Goal: Task Accomplishment & Management: Use online tool/utility

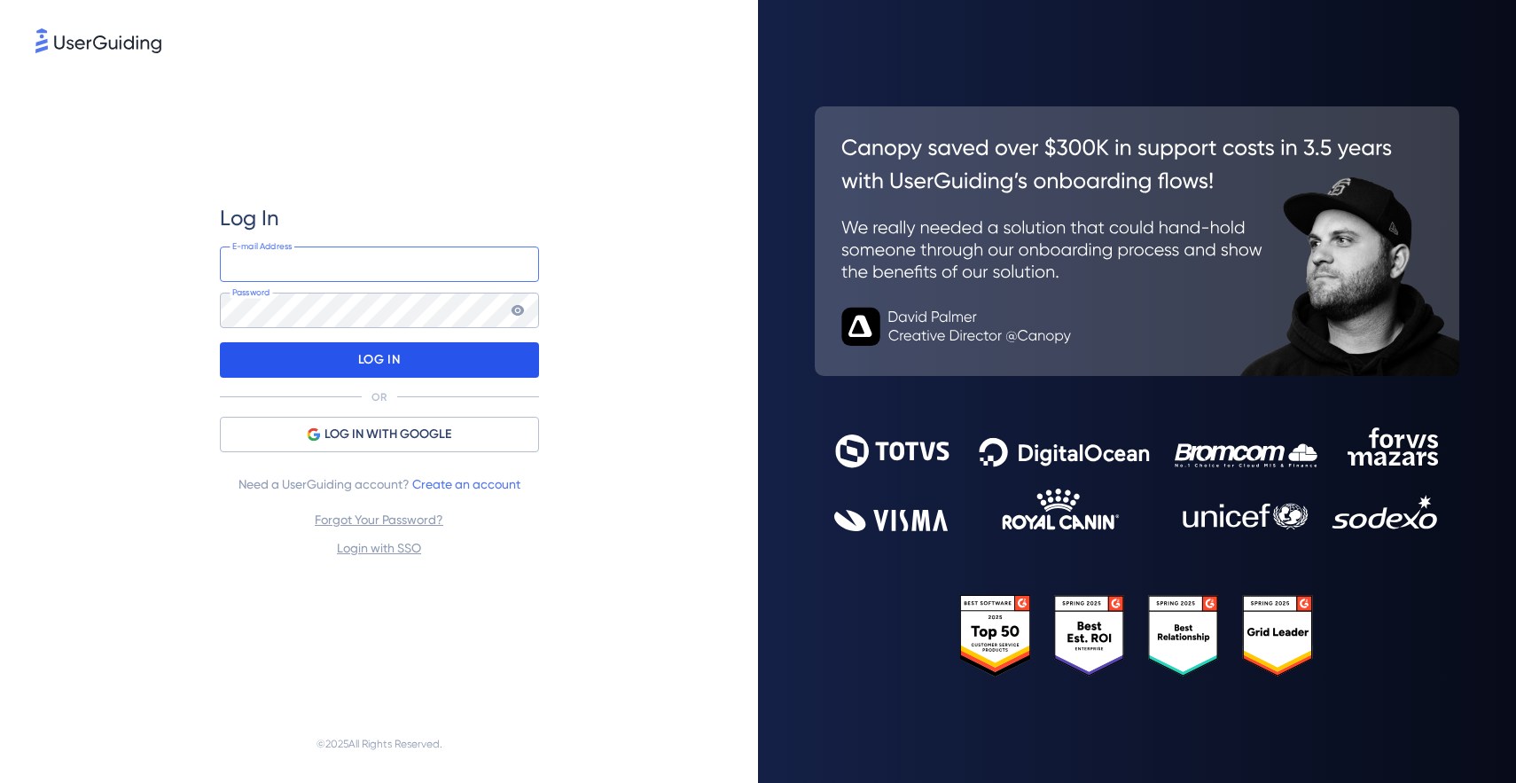
type input "[PERSON_NAME][EMAIL_ADDRESS][DOMAIN_NAME]"
click at [373, 363] on p "LOG IN" at bounding box center [379, 360] width 42 height 28
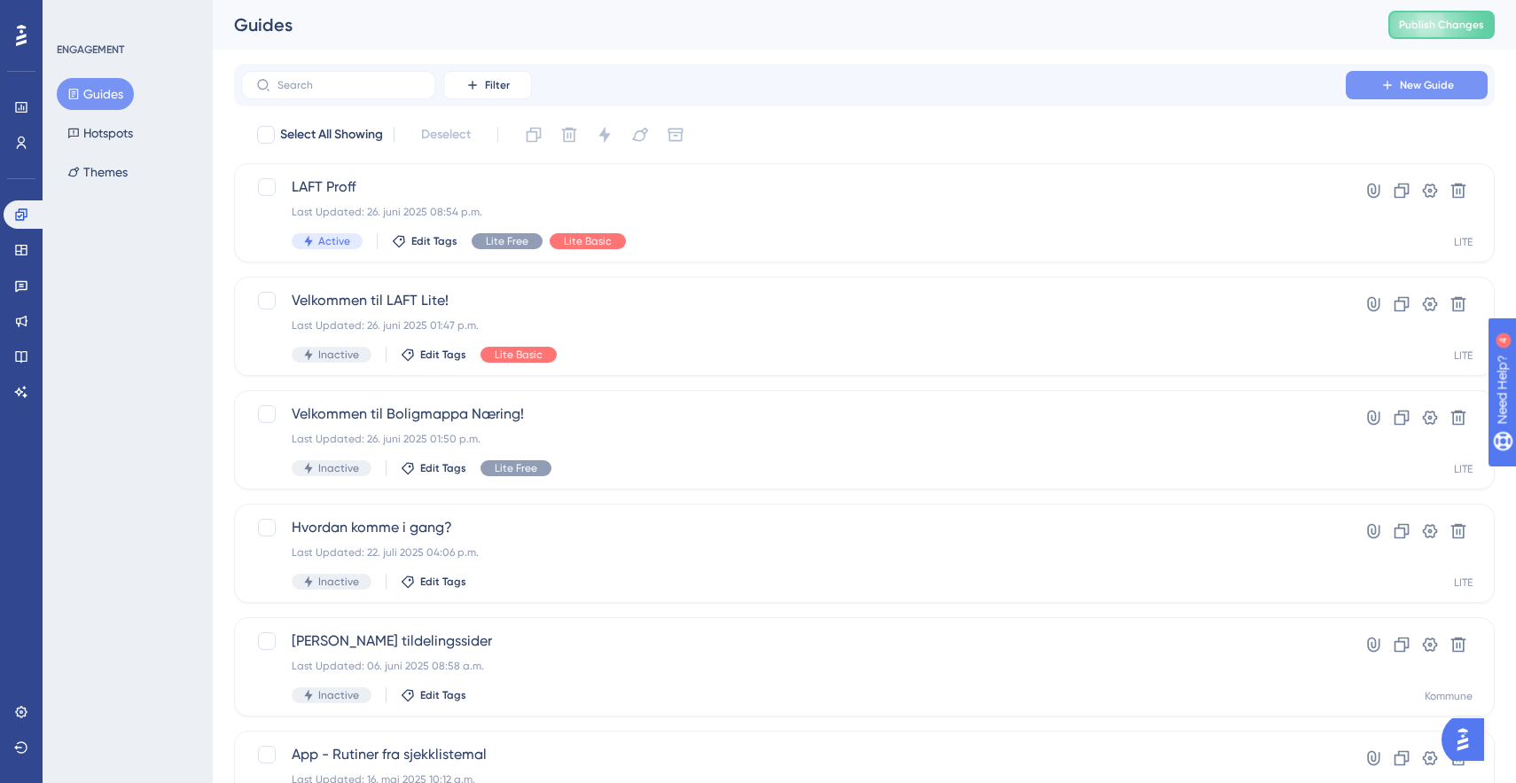
click at [1404, 88] on span "New Guide" at bounding box center [1427, 85] width 54 height 14
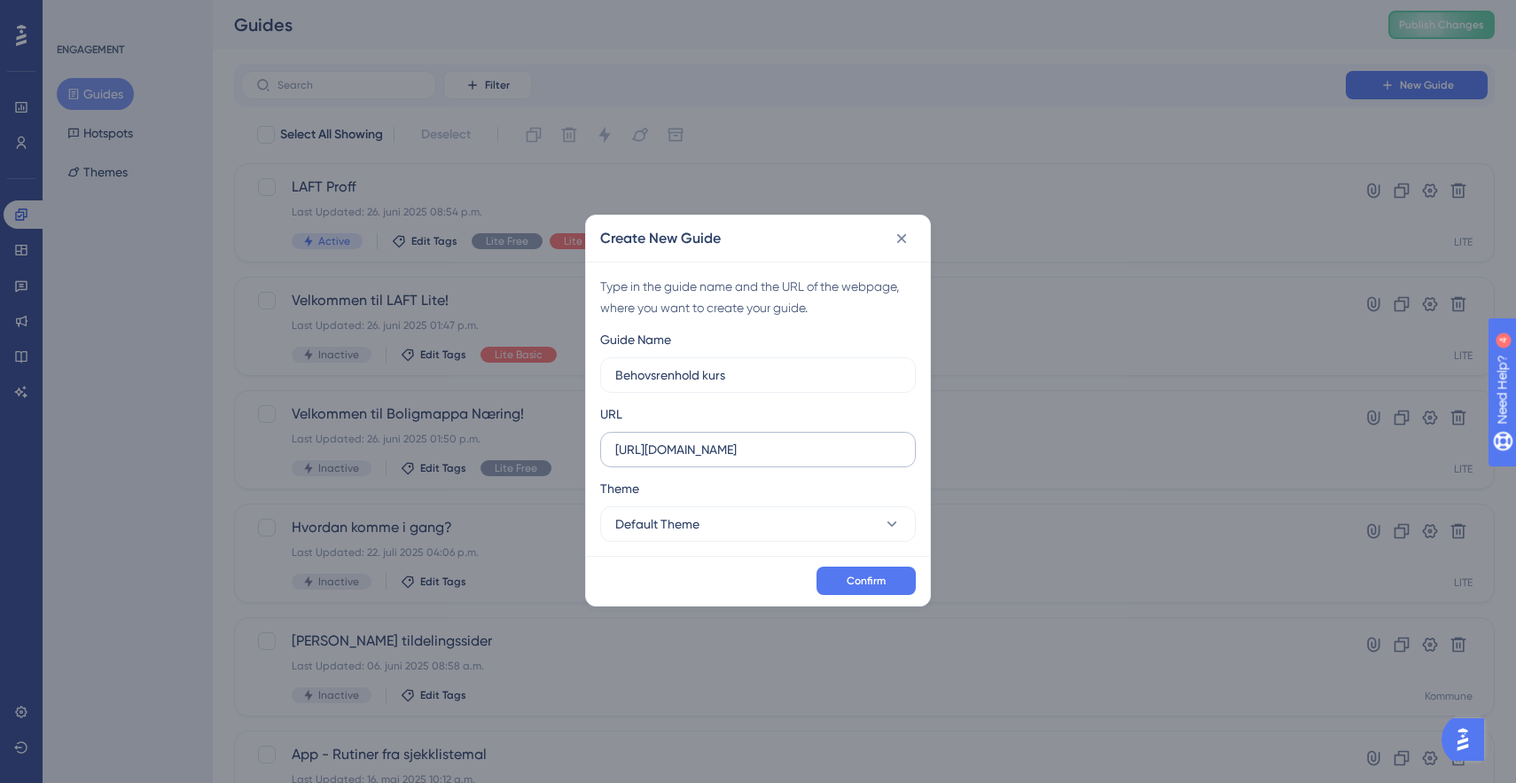
type input "Behovsrenhold kurs"
click at [739, 450] on input "[URL][DOMAIN_NAME]" at bounding box center [757, 450] width 285 height 20
type input "[URL][DOMAIN_NAME]"
click at [694, 544] on div "Type in the guide name and the URL of the webpage, where you want to create you…" at bounding box center [758, 409] width 344 height 294
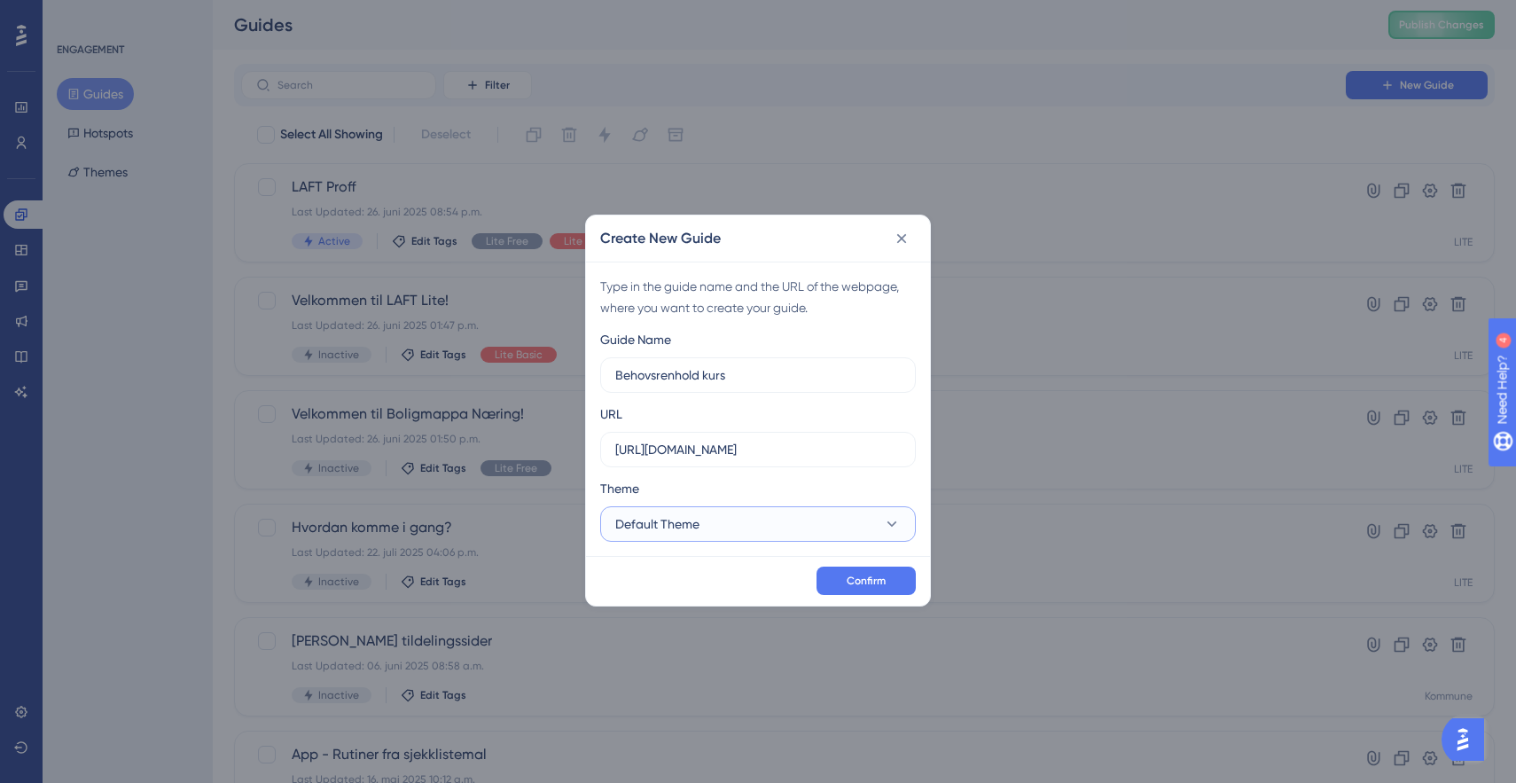
click at [684, 519] on span "Default Theme" at bounding box center [657, 523] width 84 height 21
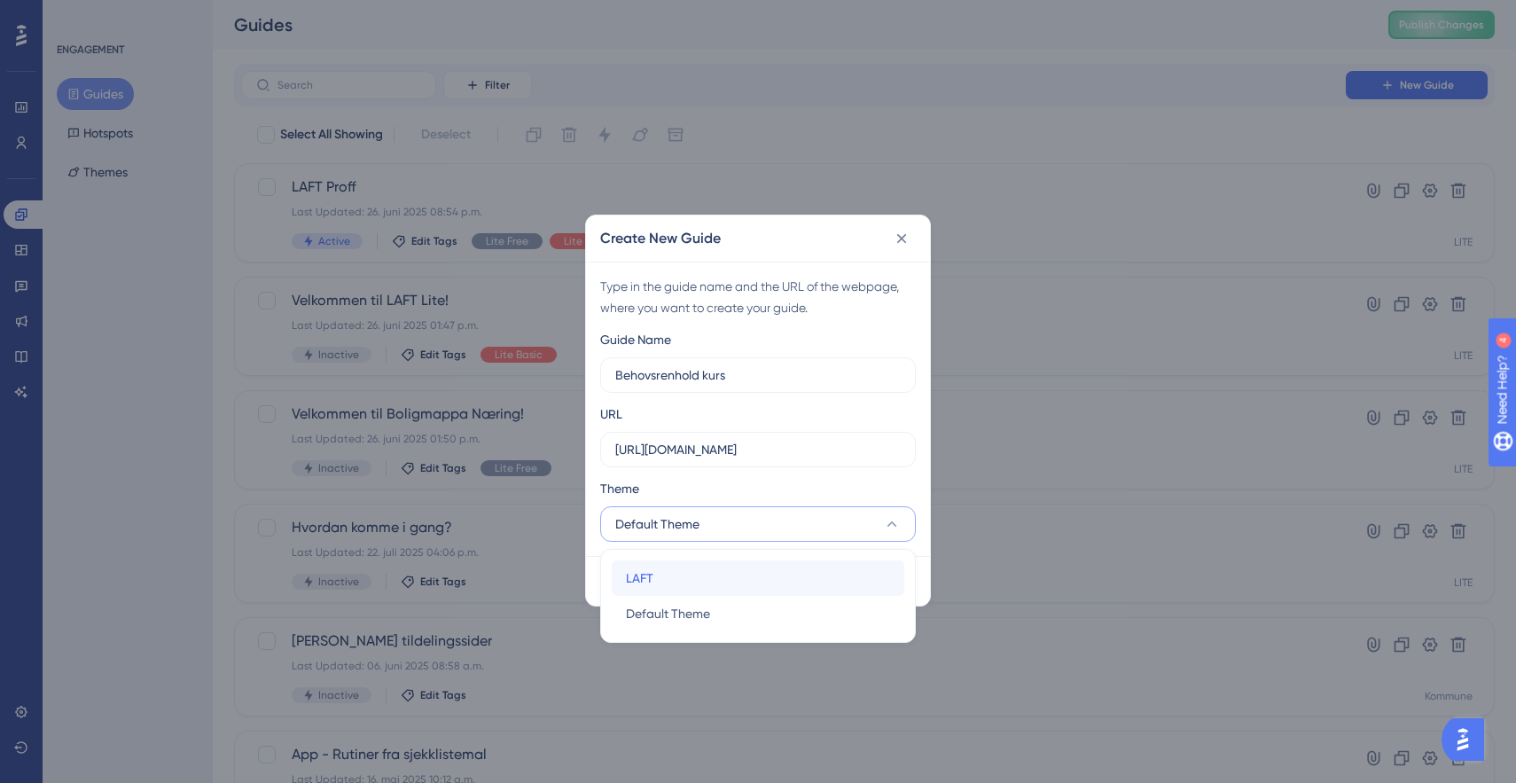
click at [668, 588] on div "LAFT LAFT" at bounding box center [758, 577] width 264 height 35
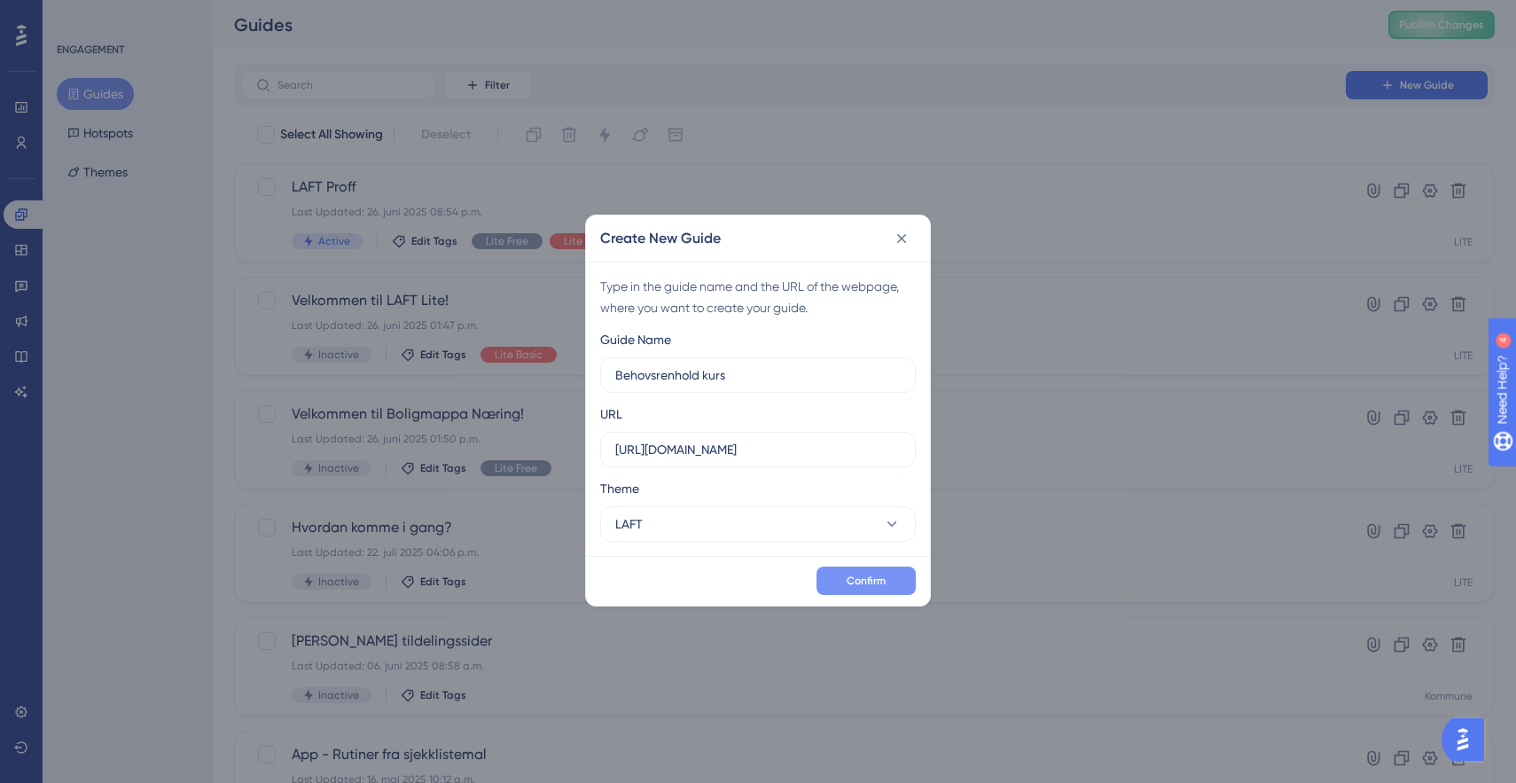
click at [887, 578] on button "Confirm" at bounding box center [865, 580] width 99 height 28
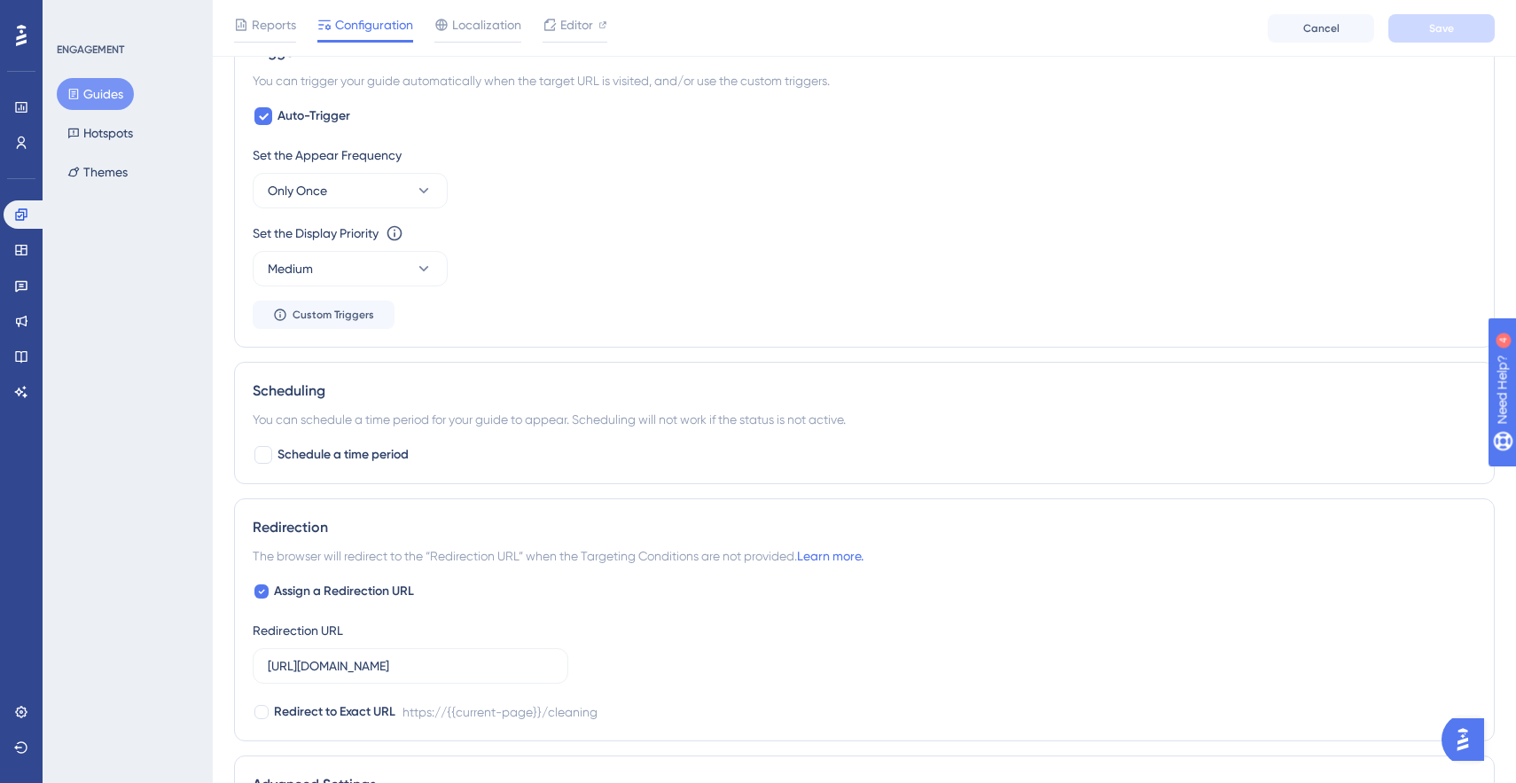
scroll to position [848, 0]
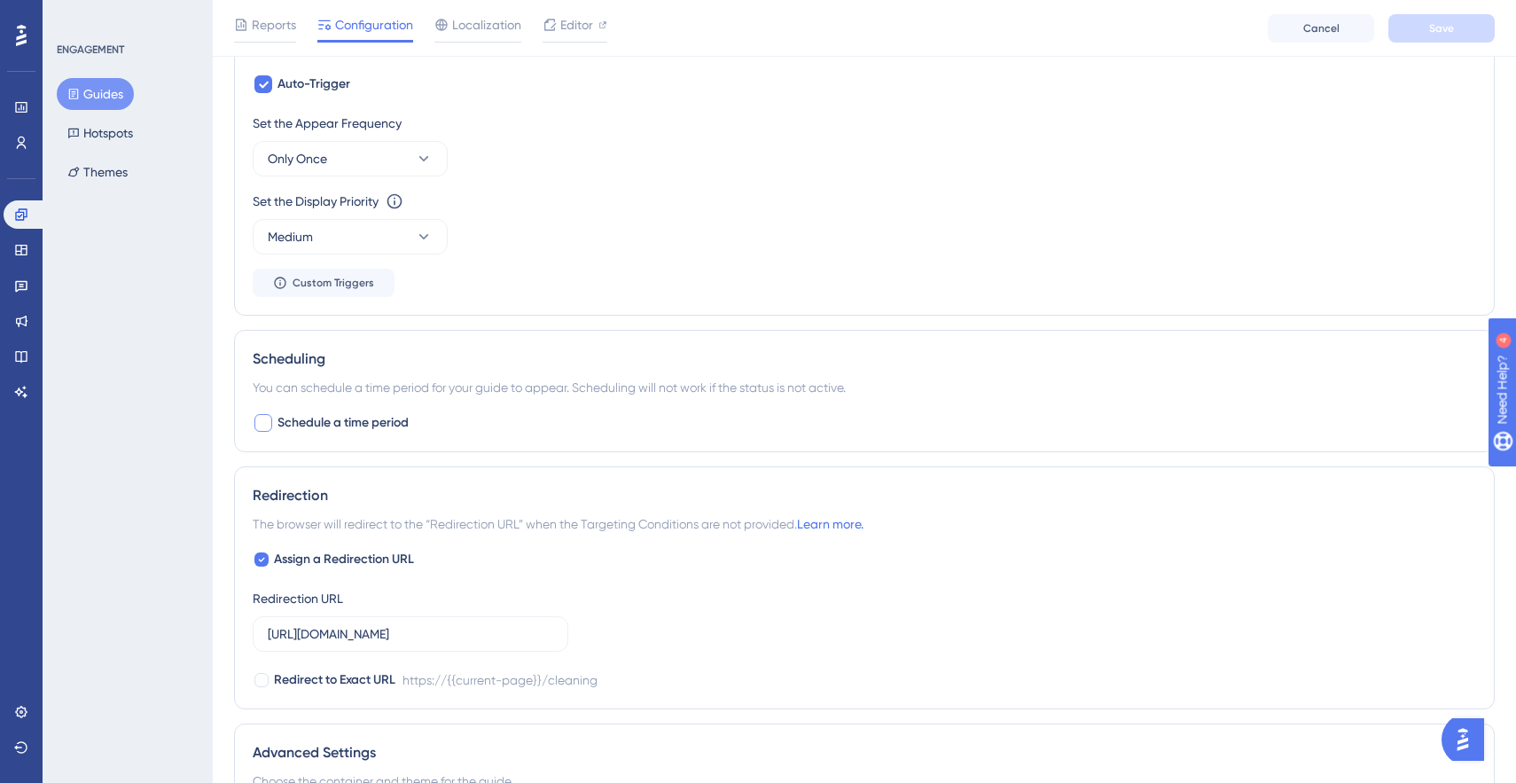
click at [264, 425] on div at bounding box center [263, 423] width 18 height 18
checkbox input "true"
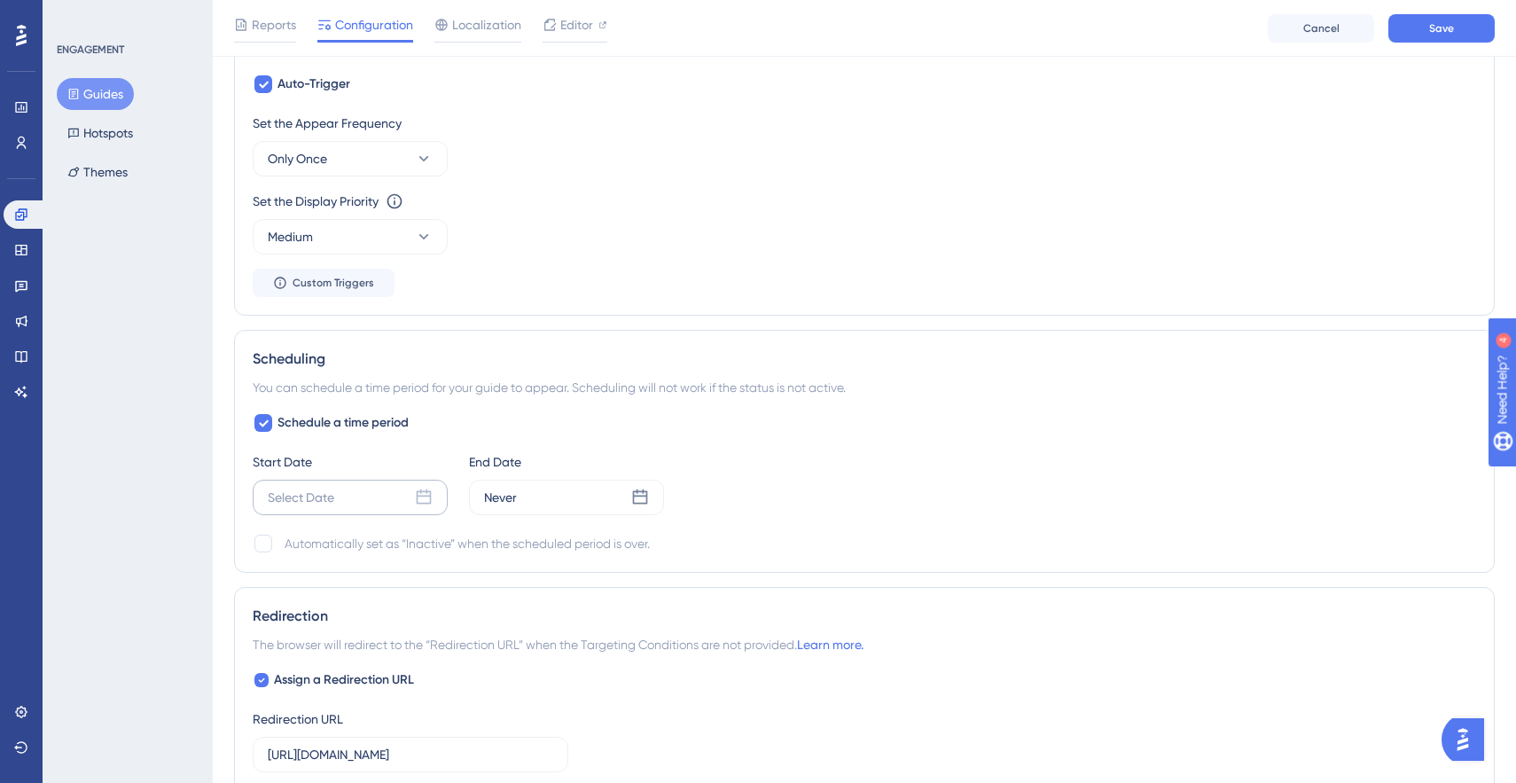
click at [312, 496] on div "Select Date" at bounding box center [301, 497] width 66 height 21
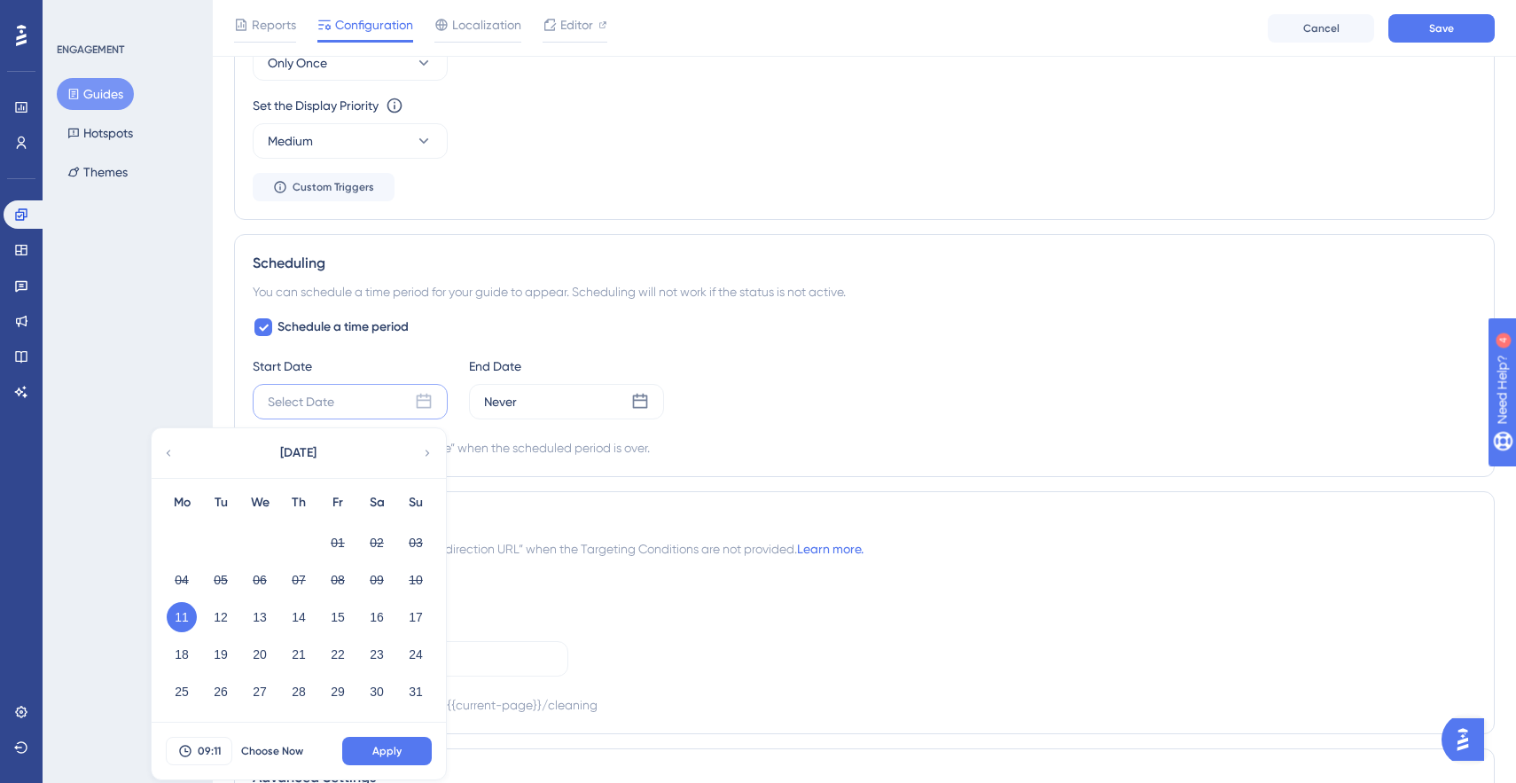
scroll to position [945, 0]
click at [254, 746] on span "Choose Now" at bounding box center [272, 749] width 62 height 14
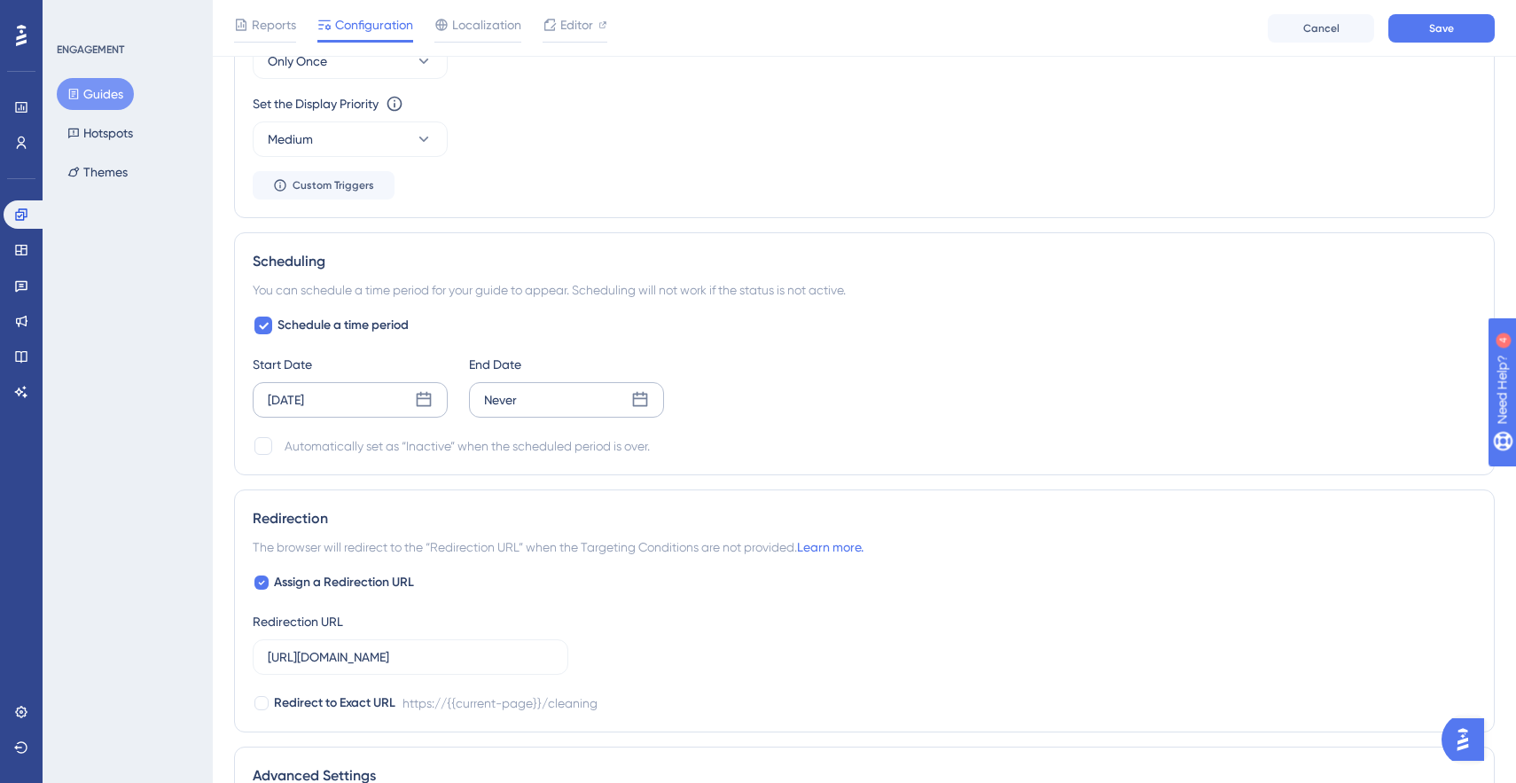
click at [514, 402] on div "Never" at bounding box center [500, 399] width 33 height 21
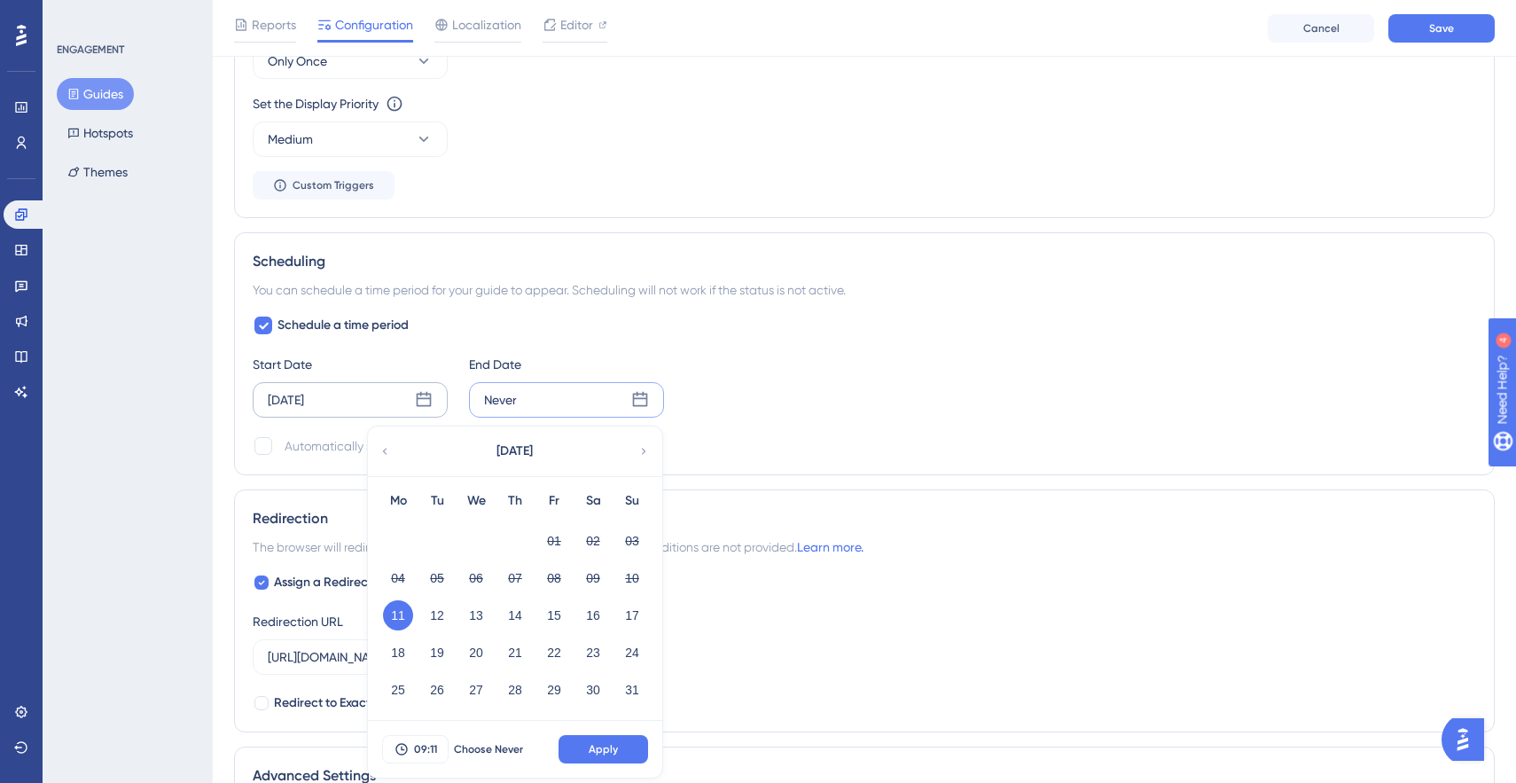
click at [644, 452] on icon at bounding box center [644, 451] width 4 height 6
click at [480, 539] on button "03" at bounding box center [476, 541] width 30 height 30
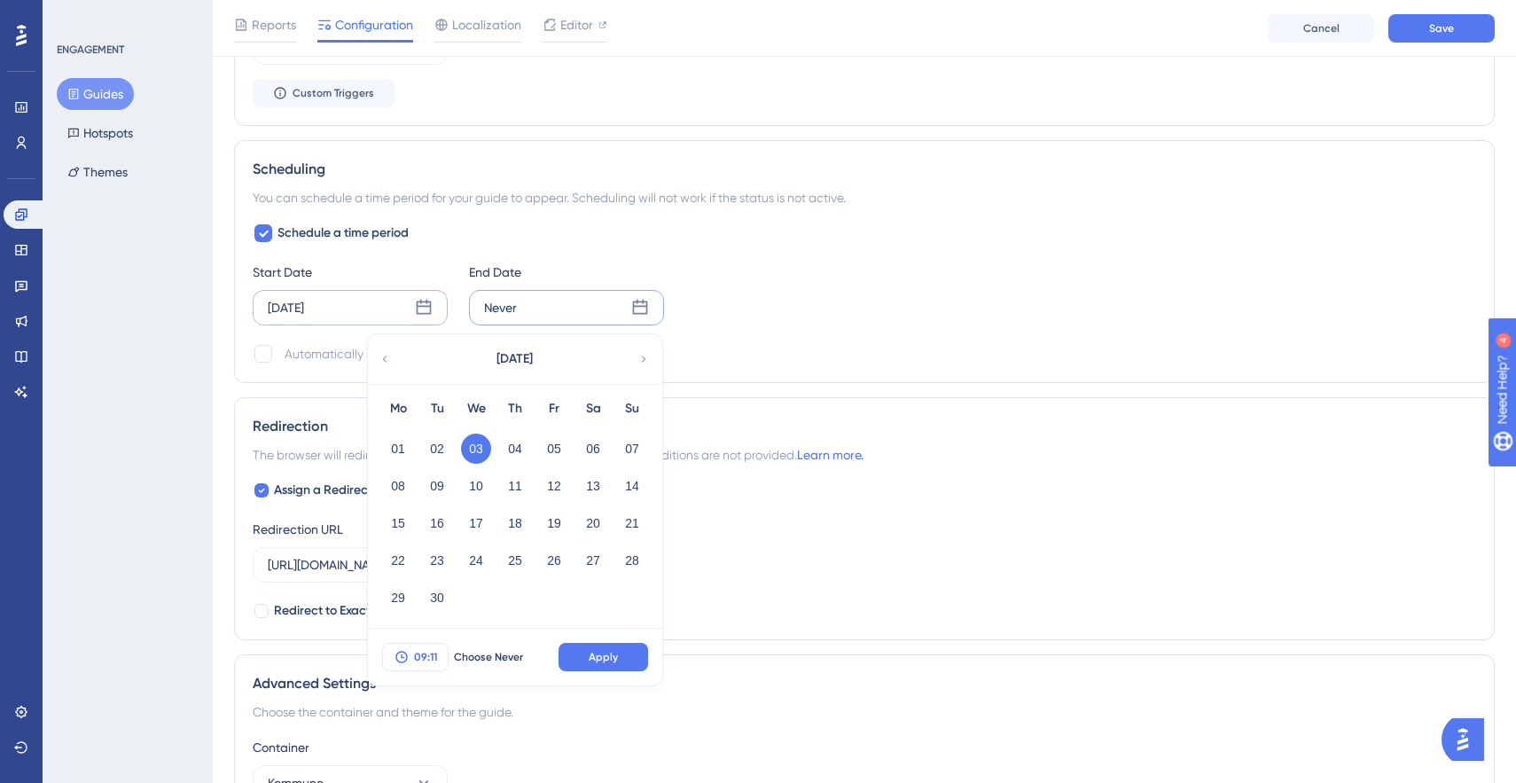
click at [435, 652] on span "09:11" at bounding box center [425, 657] width 23 height 14
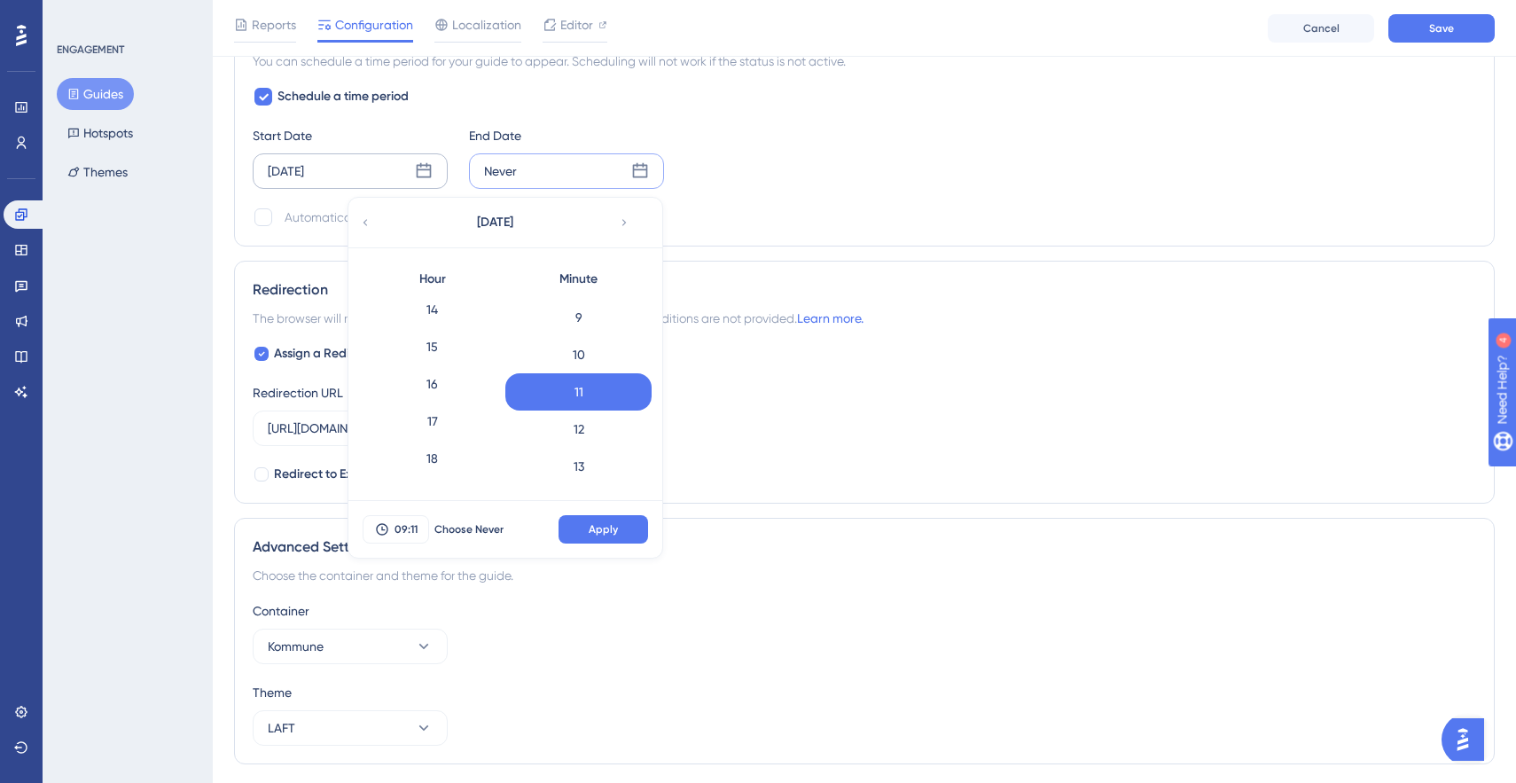
scroll to position [528, 0]
click at [437, 377] on div "16" at bounding box center [432, 382] width 146 height 37
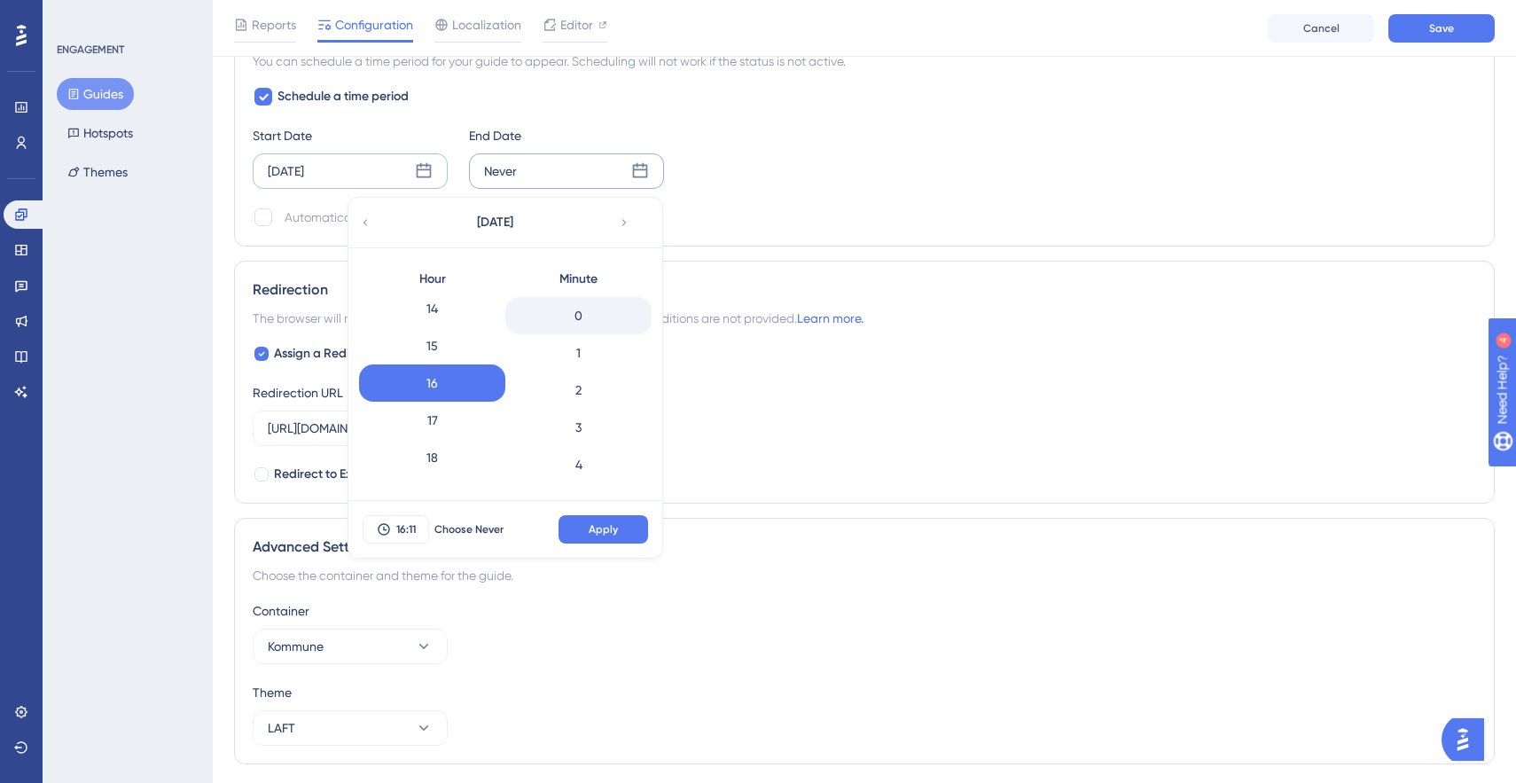
click at [585, 320] on div "0" at bounding box center [578, 315] width 146 height 37
click at [600, 529] on span "Apply" at bounding box center [603, 529] width 29 height 14
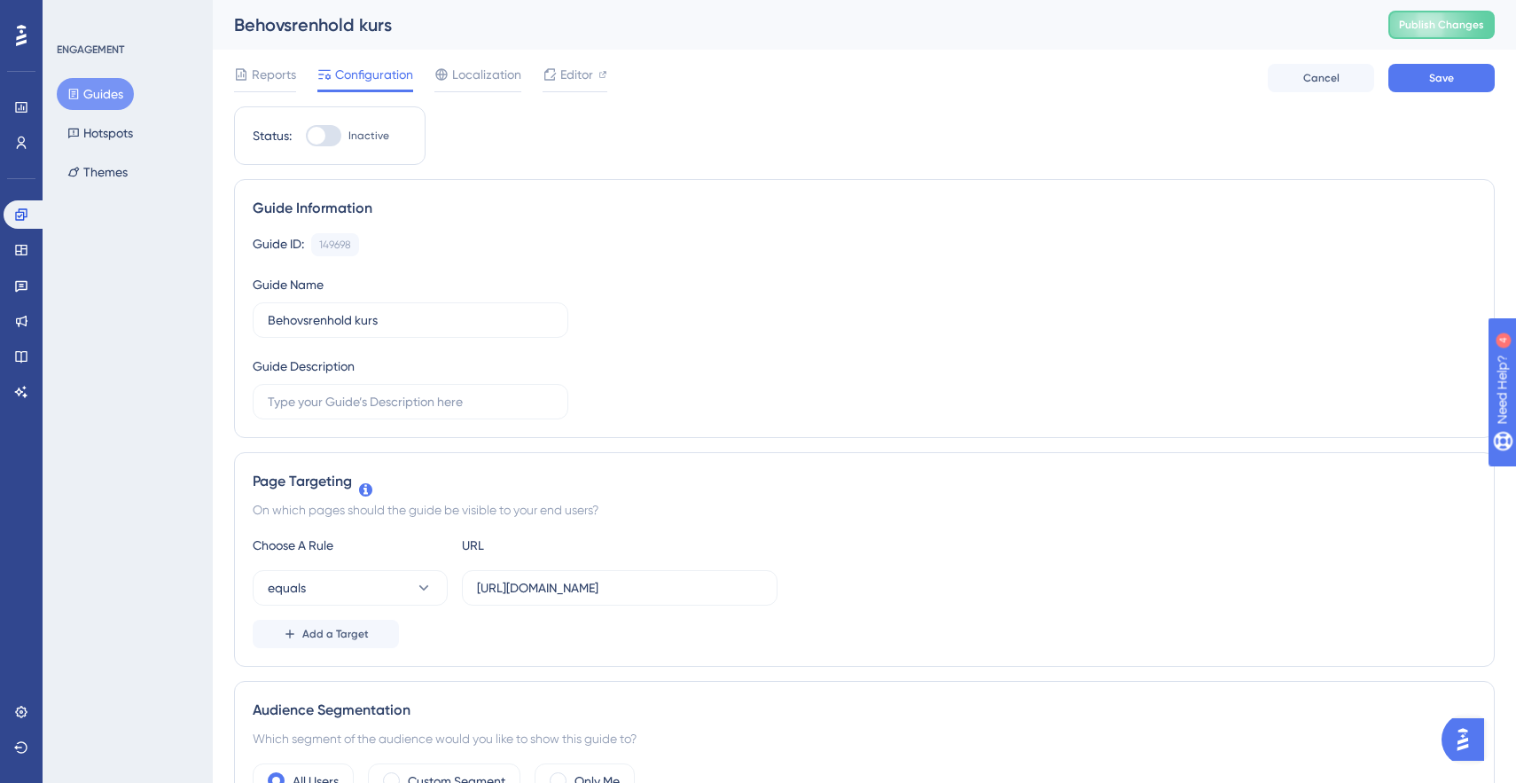
click at [327, 137] on div at bounding box center [323, 135] width 35 height 21
click at [306, 137] on input "Inactive" at bounding box center [305, 136] width 1 height 1
checkbox input "true"
click at [1428, 75] on button "Save" at bounding box center [1441, 78] width 106 height 28
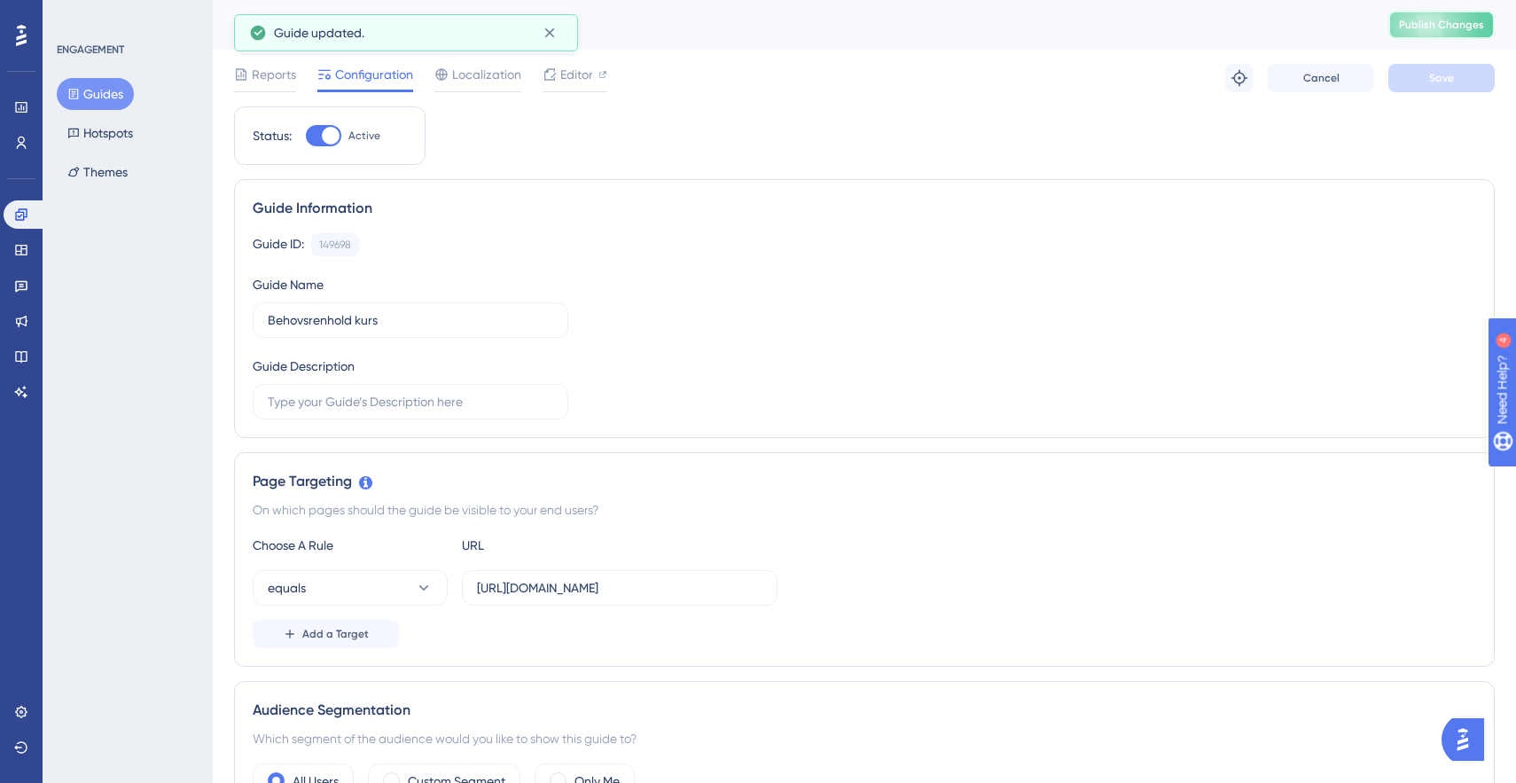
click at [1433, 19] on span "Publish Changes" at bounding box center [1441, 25] width 85 height 14
